Goal: Navigation & Orientation: Understand site structure

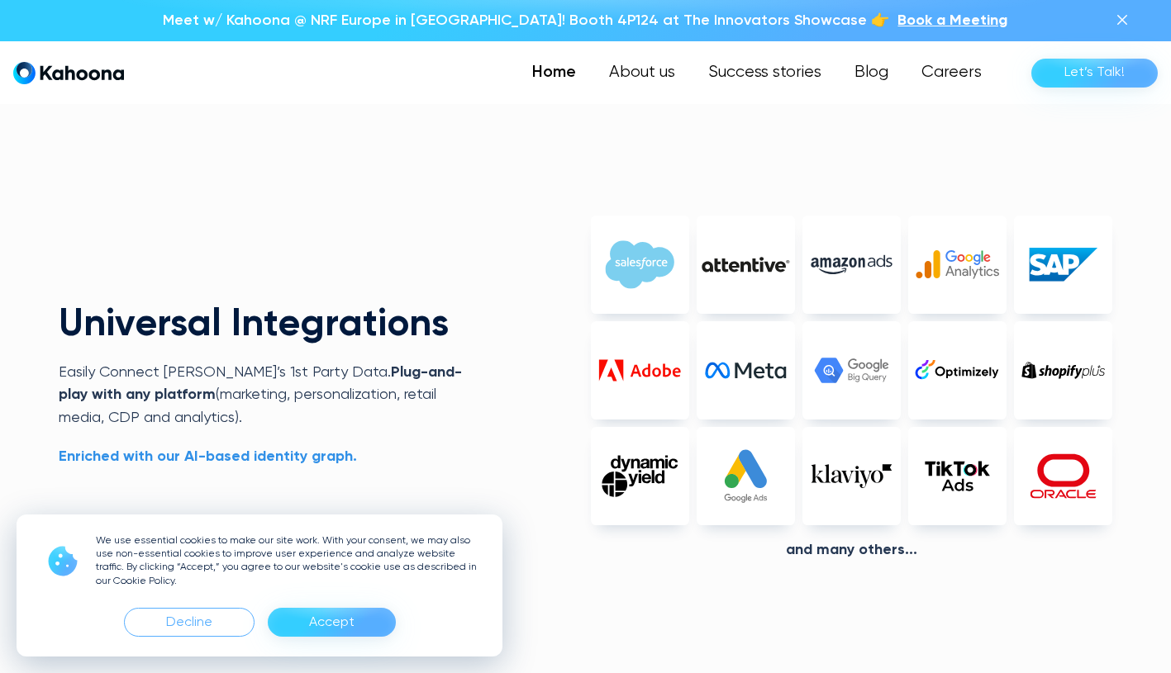
scroll to position [3778, 0]
click at [325, 629] on div "Accept" at bounding box center [331, 623] width 45 height 26
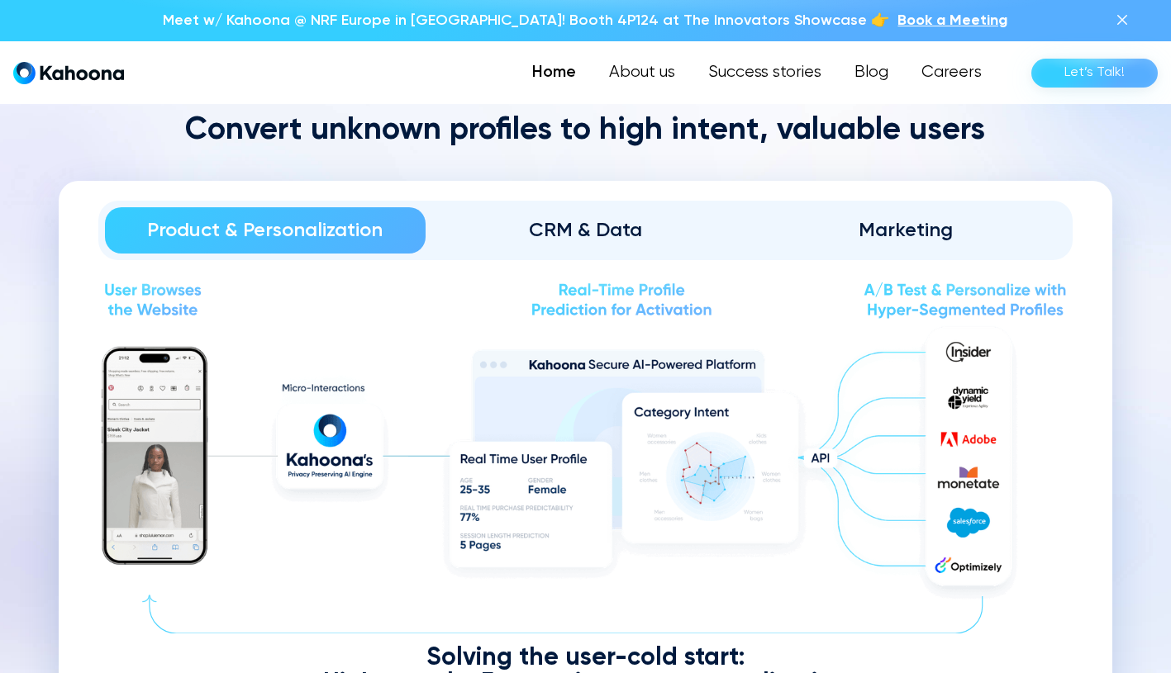
scroll to position [1846, 0]
click at [623, 230] on div "CRM & Data" at bounding box center [586, 230] width 274 height 26
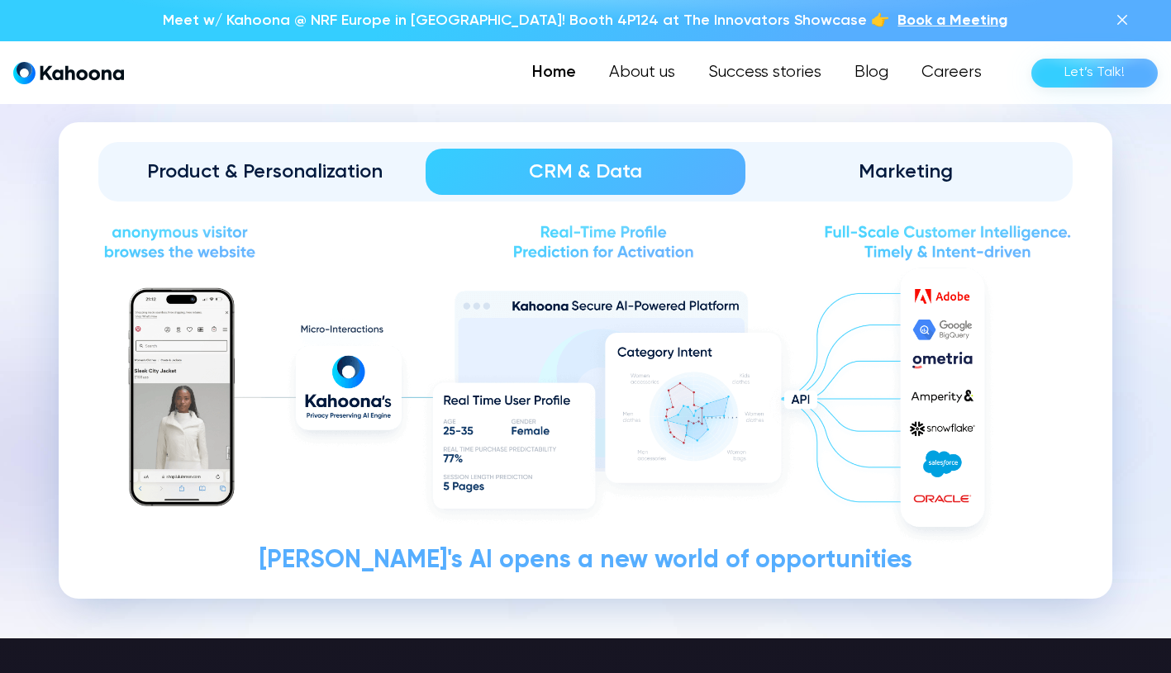
scroll to position [1905, 0]
click at [890, 159] on div "Marketing" at bounding box center [905, 172] width 274 height 26
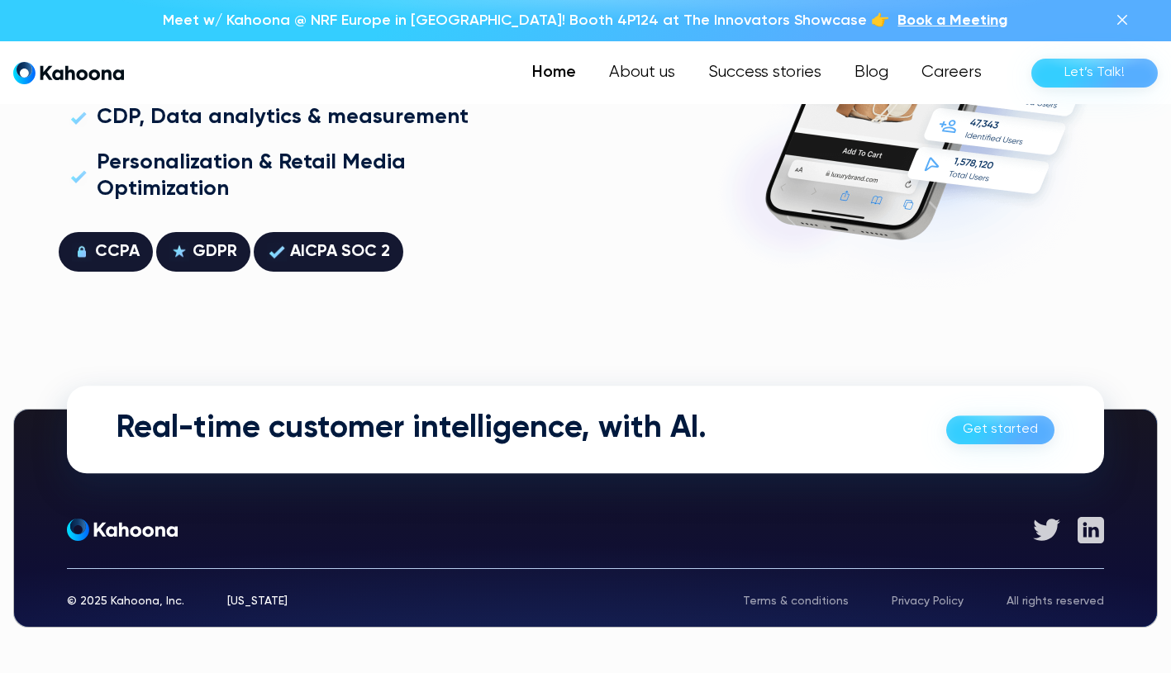
scroll to position [4655, 0]
click at [641, 71] on link "About us" at bounding box center [641, 72] width 101 height 33
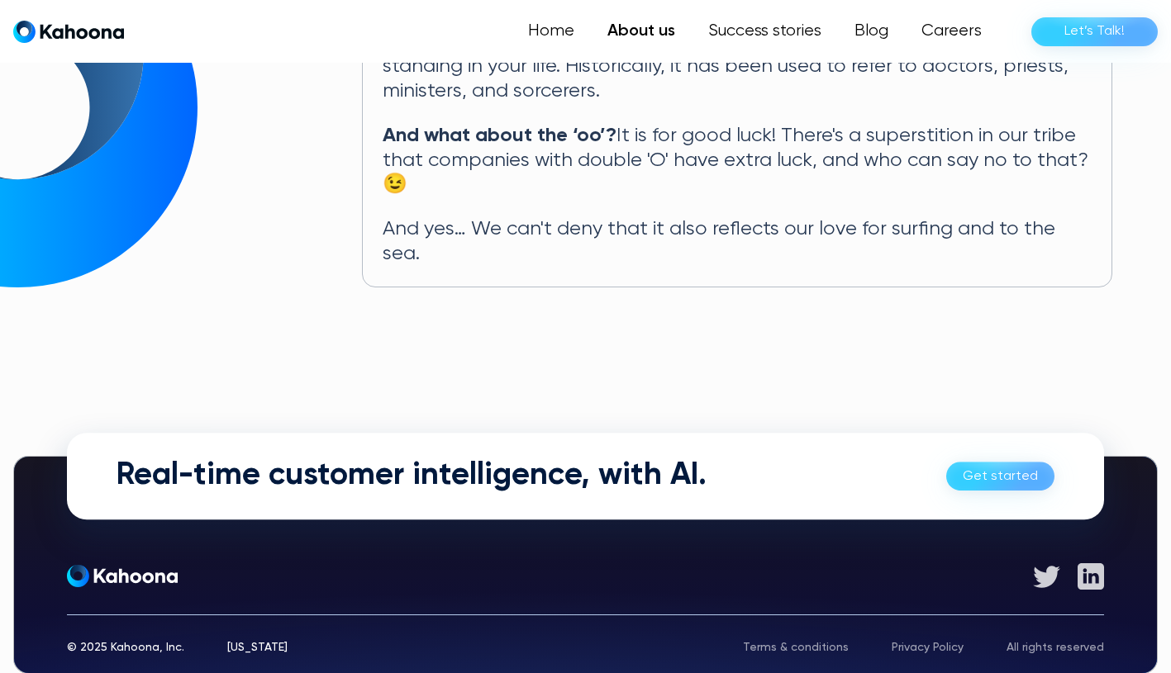
scroll to position [979, 0]
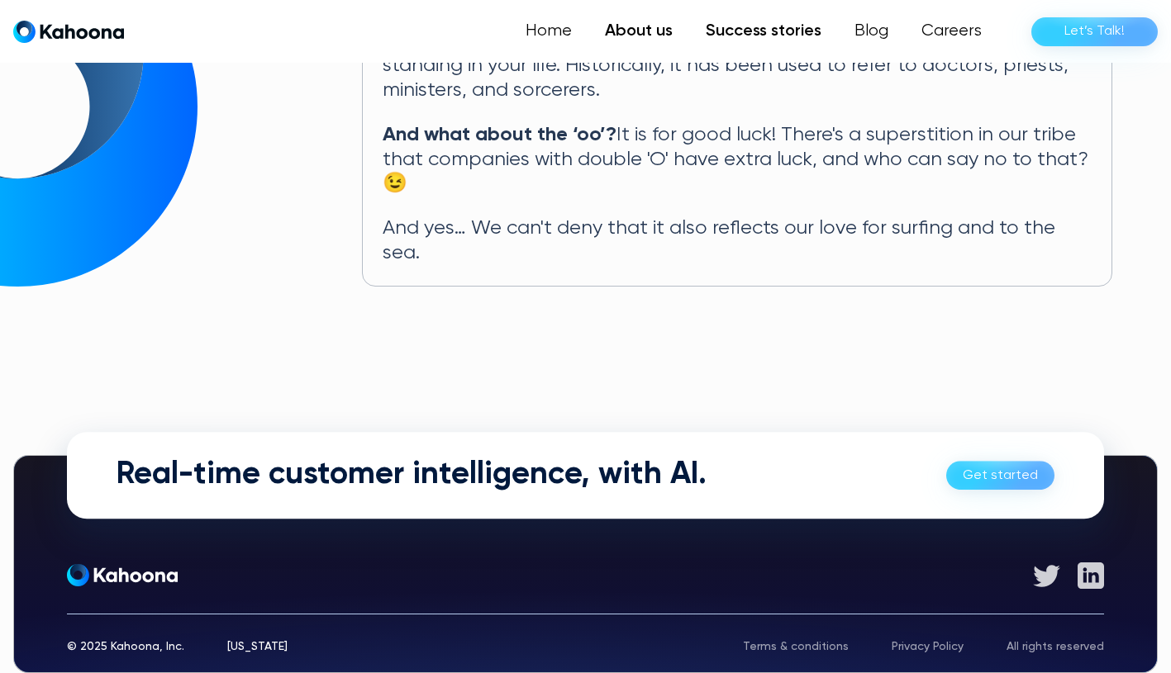
click at [774, 29] on link "Success stories" at bounding box center [763, 31] width 149 height 33
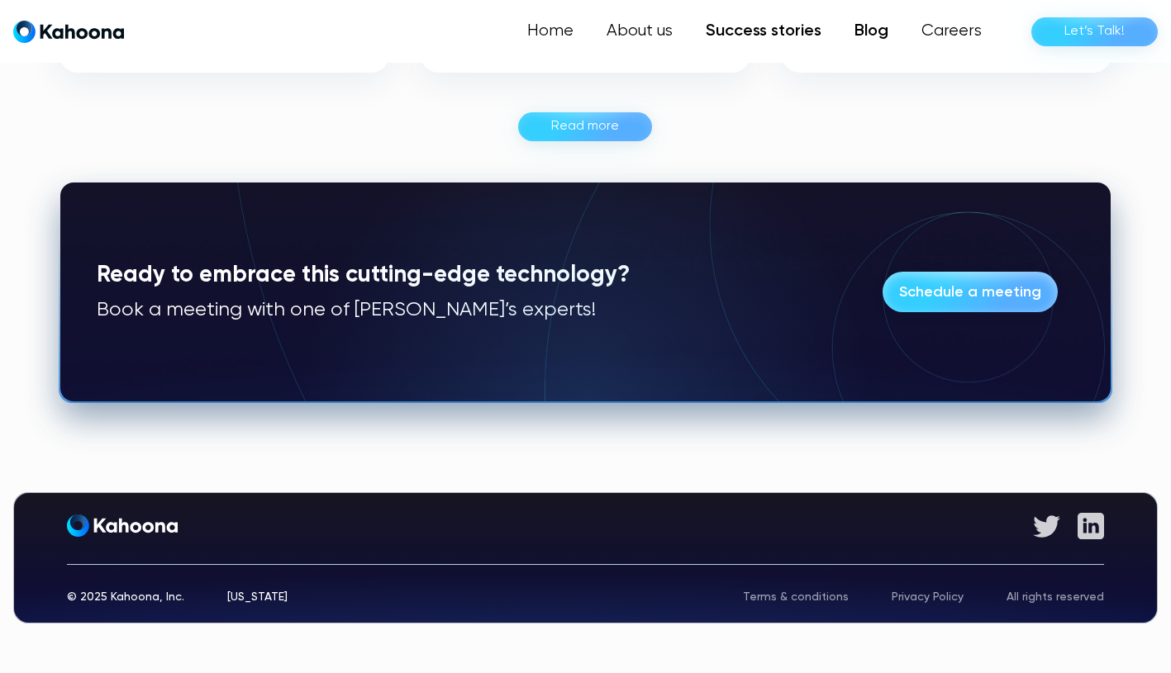
scroll to position [1301, 0]
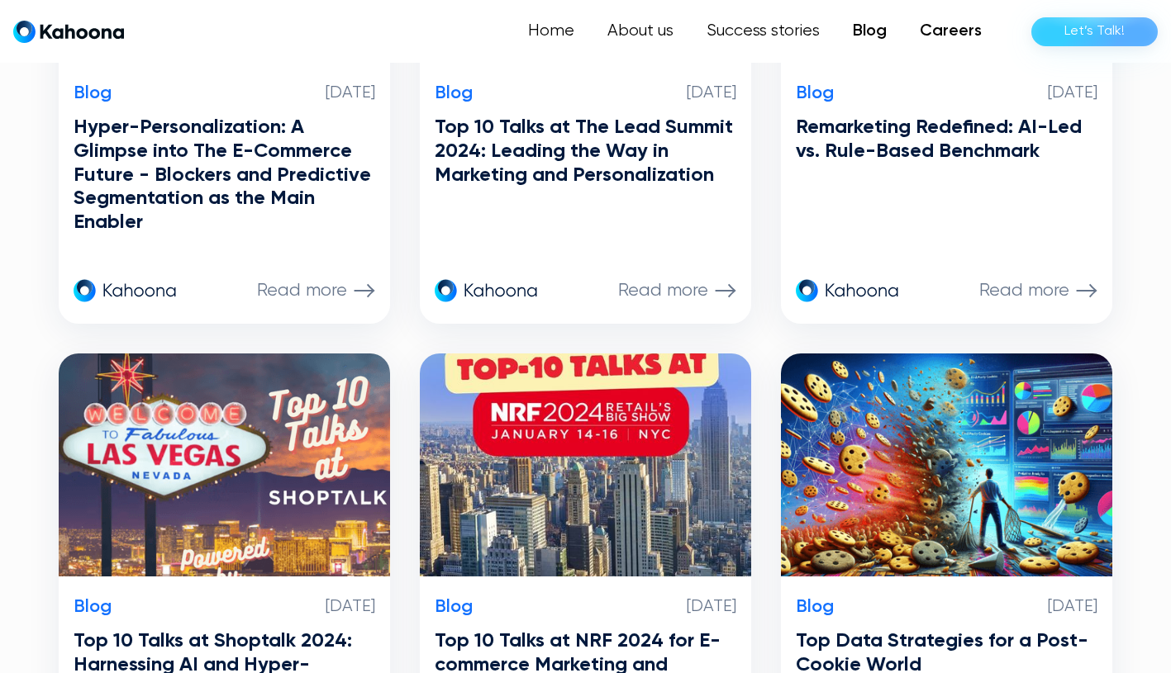
click at [948, 17] on link "Careers" at bounding box center [950, 31] width 95 height 33
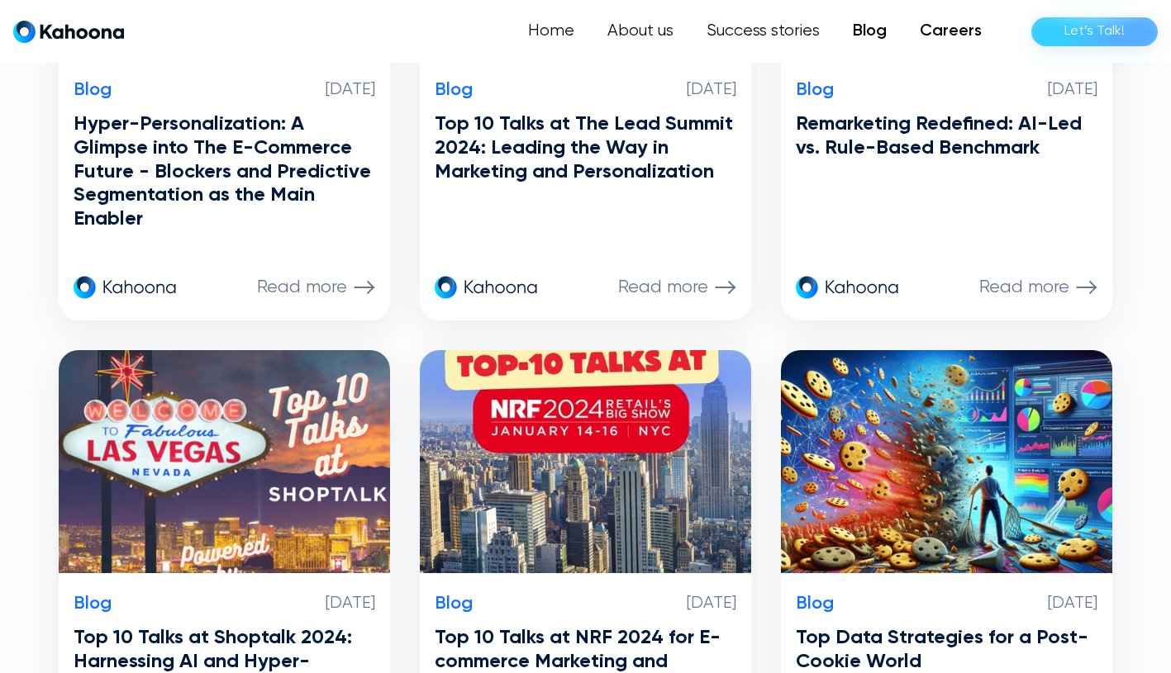
scroll to position [1150, 0]
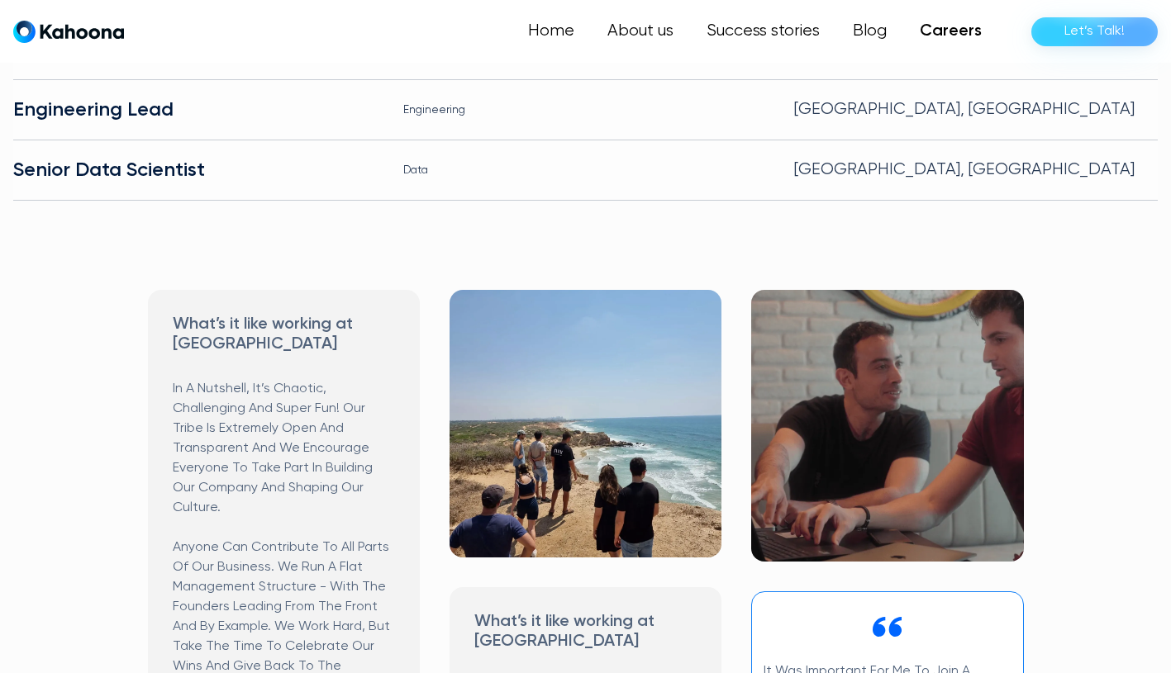
scroll to position [540, 0]
